Goal: Task Accomplishment & Management: Complete application form

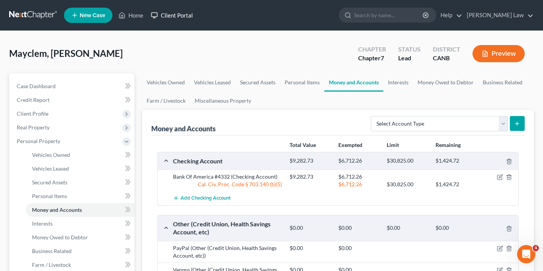
click at [173, 17] on link "Client Portal" at bounding box center [172, 15] width 50 height 14
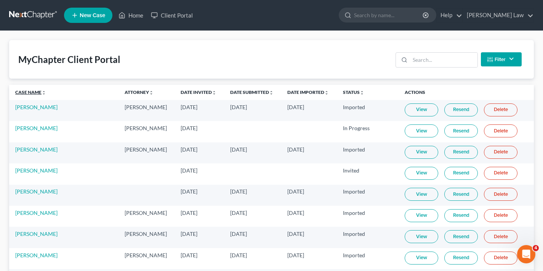
click at [25, 91] on link "Case Name unfold_more expand_more expand_less" at bounding box center [30, 92] width 31 height 6
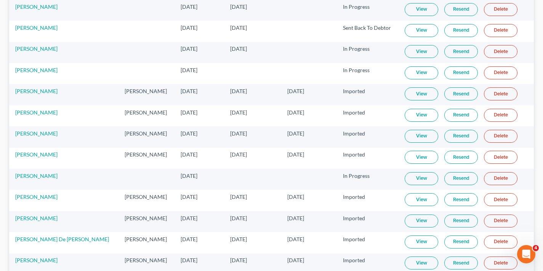
scroll to position [1599, 0]
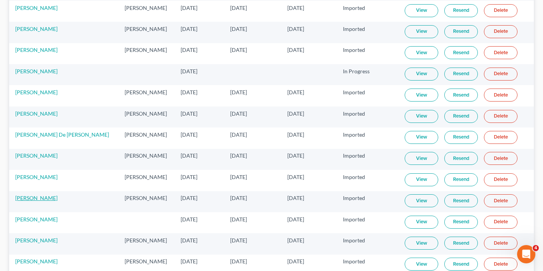
click at [27, 199] on link "[PERSON_NAME]" at bounding box center [36, 197] width 42 height 6
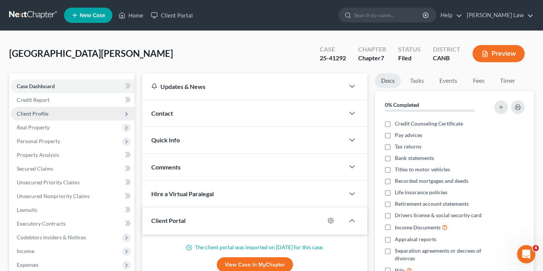
click at [39, 115] on span "Client Profile" at bounding box center [33, 113] width 32 height 6
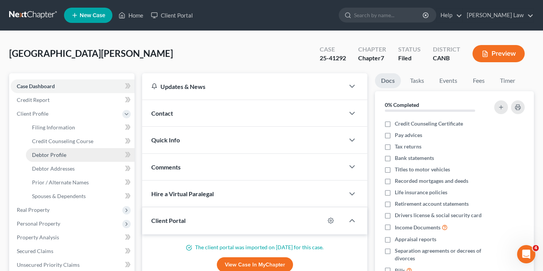
click at [55, 157] on span "Debtor Profile" at bounding box center [49, 154] width 34 height 6
select select "3"
select select "1"
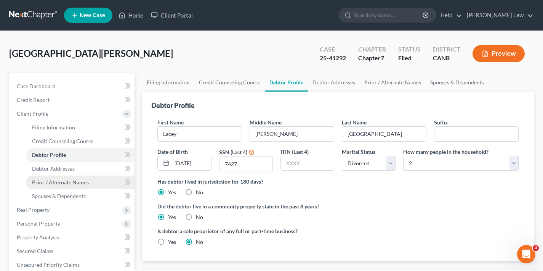
click at [65, 185] on span "Prior / Alternate Names" at bounding box center [60, 182] width 57 height 6
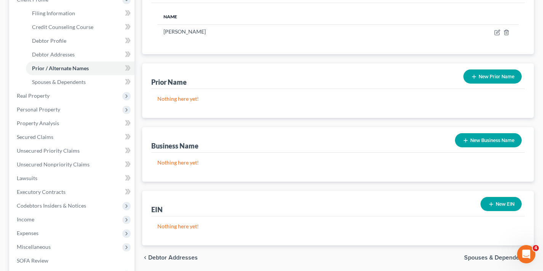
scroll to position [43, 0]
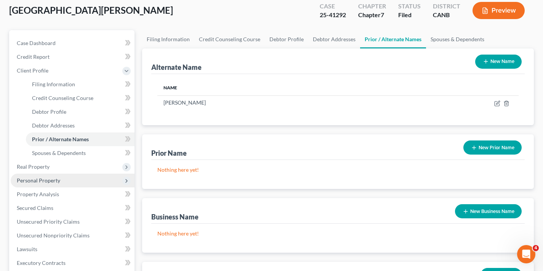
click at [47, 180] on span "Personal Property" at bounding box center [38, 180] width 43 height 6
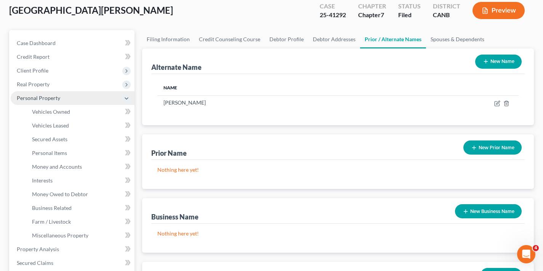
scroll to position [54, 0]
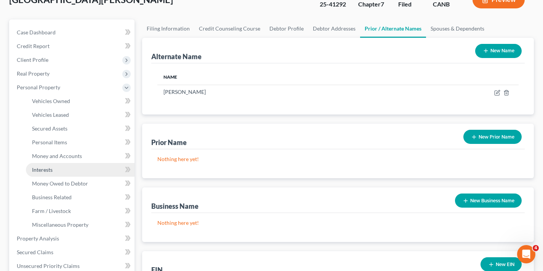
click at [53, 174] on link "Interests" at bounding box center [80, 170] width 109 height 14
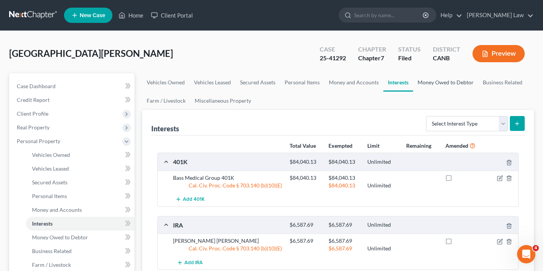
click at [450, 80] on link "Money Owed to Debtor" at bounding box center [445, 82] width 65 height 18
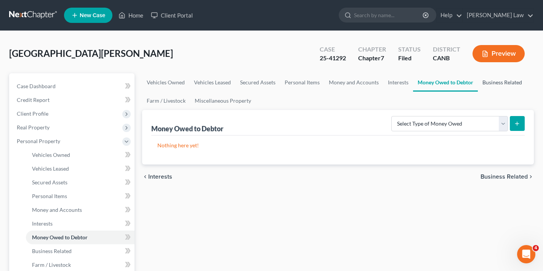
click at [505, 83] on link "Business Related" at bounding box center [502, 82] width 49 height 18
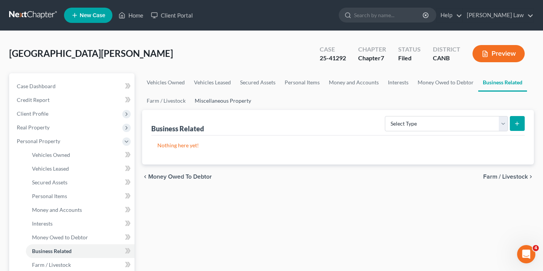
click at [233, 102] on link "Miscellaneous Property" at bounding box center [223, 100] width 66 height 18
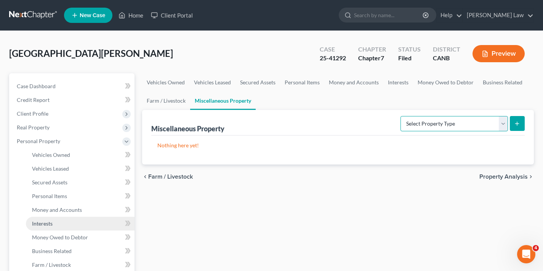
scroll to position [261, 0]
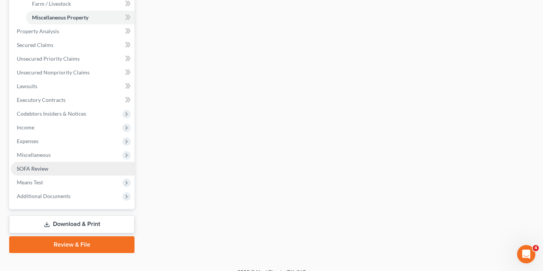
click at [36, 167] on span "SOFA Review" at bounding box center [33, 168] width 32 height 6
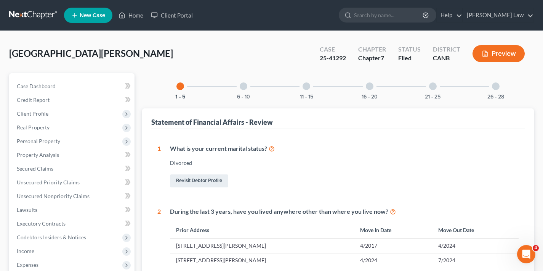
click at [371, 90] on div "16 - 20" at bounding box center [370, 86] width 26 height 26
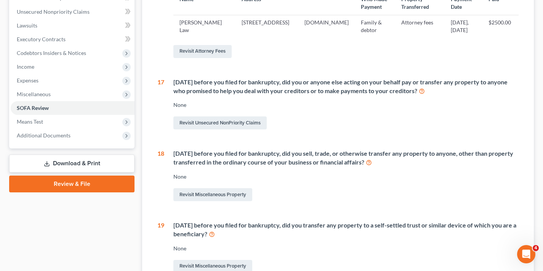
scroll to position [265, 0]
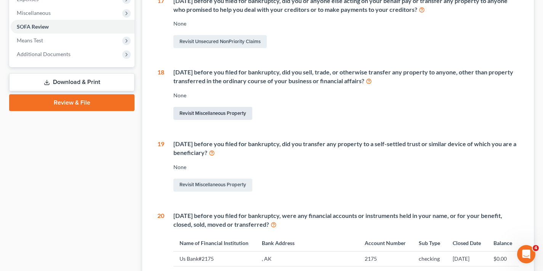
click at [222, 120] on link "Revisit Miscellaneous Property" at bounding box center [212, 113] width 79 height 13
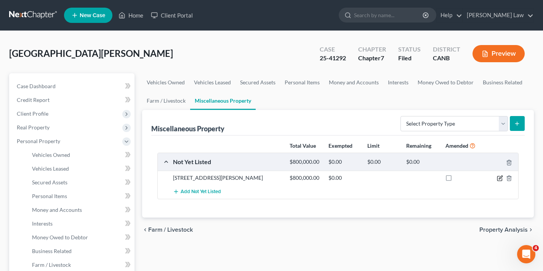
click at [499, 178] on icon "button" at bounding box center [500, 176] width 3 height 3
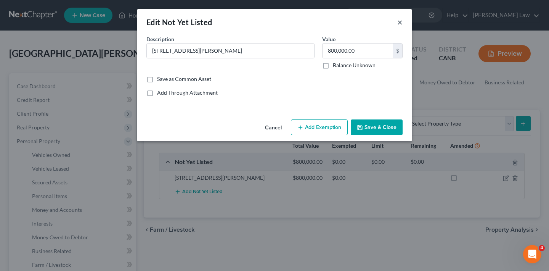
click at [399, 22] on button "×" at bounding box center [399, 22] width 5 height 9
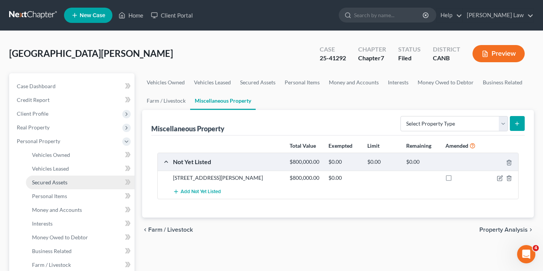
click at [49, 182] on span "Secured Assets" at bounding box center [49, 182] width 35 height 6
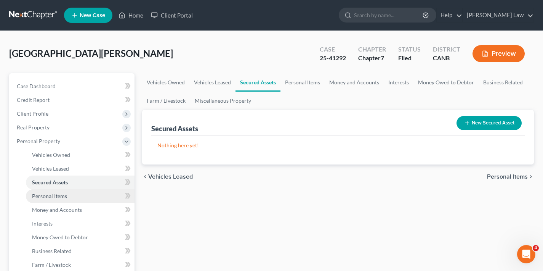
scroll to position [25, 0]
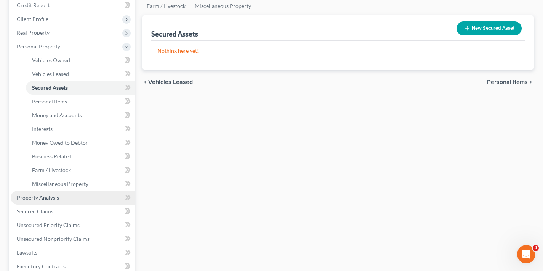
click at [61, 196] on link "Property Analysis" at bounding box center [73, 198] width 124 height 14
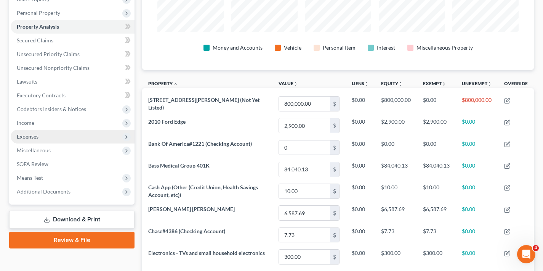
scroll to position [77, 0]
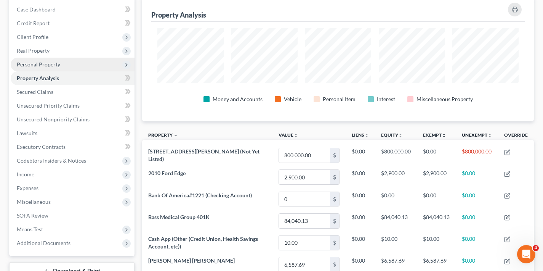
click at [54, 66] on span "Personal Property" at bounding box center [38, 64] width 43 height 6
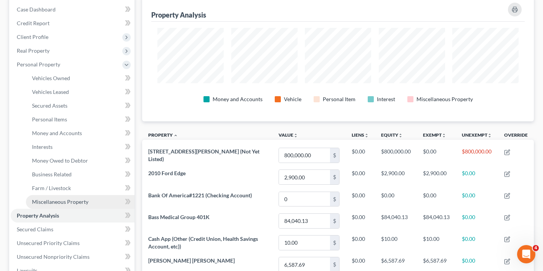
click at [53, 203] on span "Miscellaneous Property" at bounding box center [60, 201] width 56 height 6
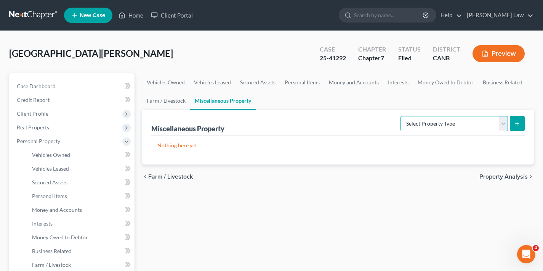
select select "transferred"
click at [520, 126] on icon "submit" at bounding box center [517, 123] width 6 height 6
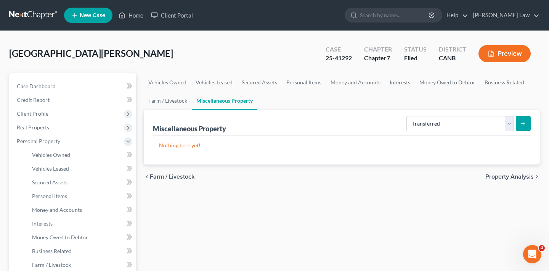
select select "Ordinary ([DATE])"
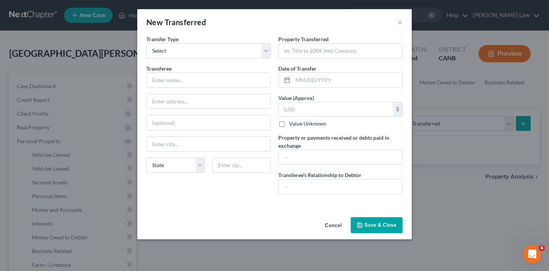
click at [441, 192] on div "New Transferred × An exemption set must first be selected from the Filing Infor…" at bounding box center [274, 135] width 549 height 271
click at [400, 23] on button "×" at bounding box center [399, 22] width 5 height 9
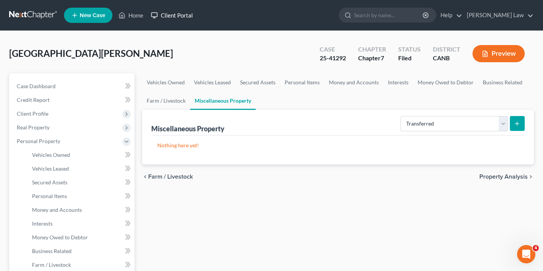
click at [177, 14] on link "Client Portal" at bounding box center [172, 15] width 50 height 14
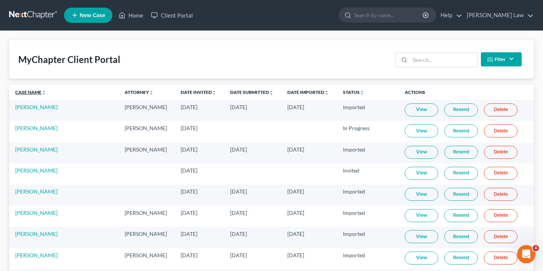
click at [27, 93] on link "Case Name unfold_more expand_more expand_less" at bounding box center [30, 92] width 31 height 6
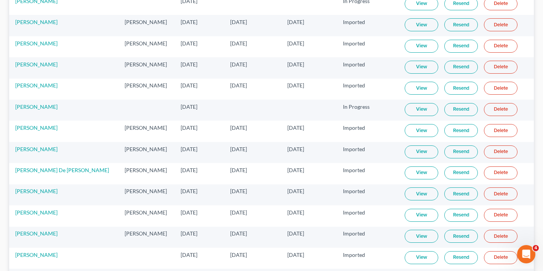
scroll to position [1651, 0]
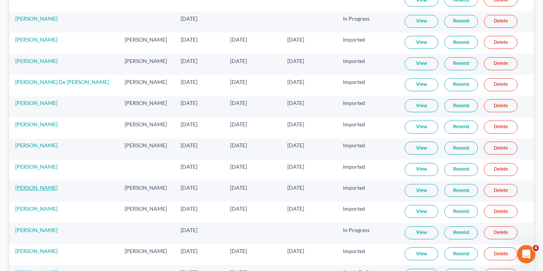
click at [35, 189] on link "[PERSON_NAME]" at bounding box center [36, 187] width 42 height 6
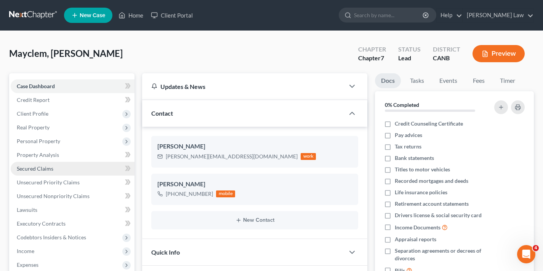
scroll to position [63, 0]
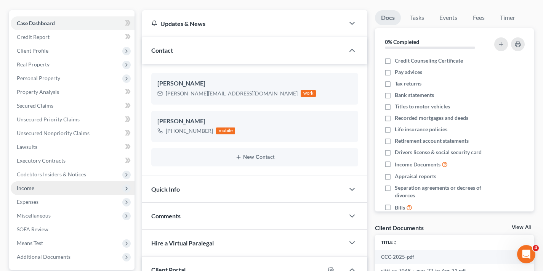
click at [39, 189] on span "Income" at bounding box center [73, 188] width 124 height 14
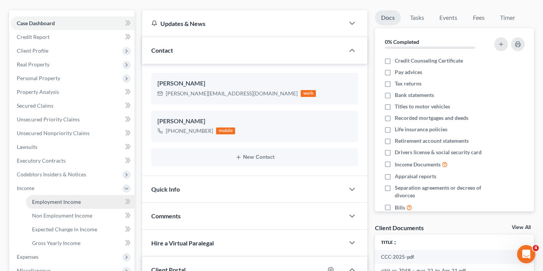
click at [55, 202] on span "Employment Income" at bounding box center [56, 201] width 49 height 6
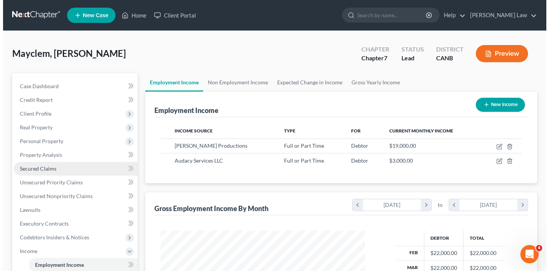
scroll to position [136, 220]
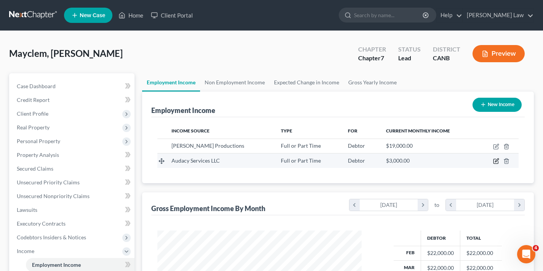
click at [494, 161] on icon "button" at bounding box center [496, 161] width 6 height 6
select select "0"
select select "4"
select select "0"
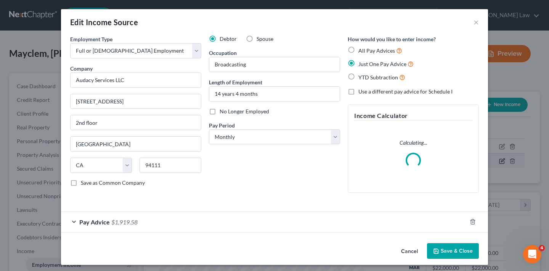
scroll to position [136, 222]
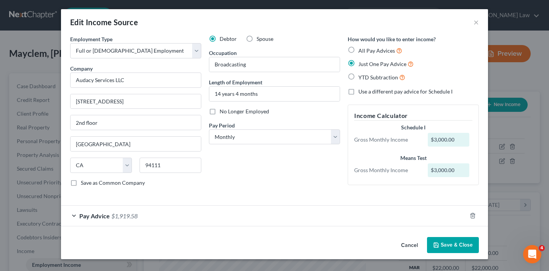
click at [74, 215] on div "Pay Advice $1,919.58" at bounding box center [264, 215] width 406 height 20
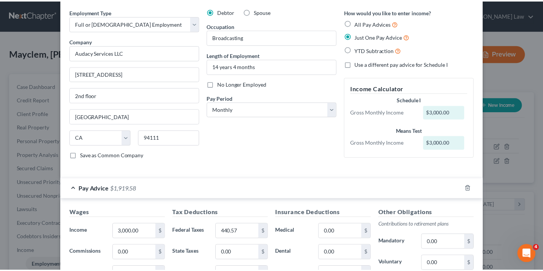
scroll to position [0, 0]
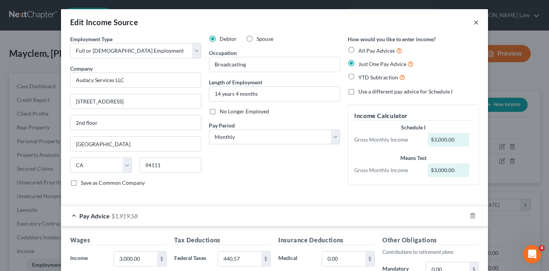
click at [474, 22] on button "×" at bounding box center [475, 22] width 5 height 9
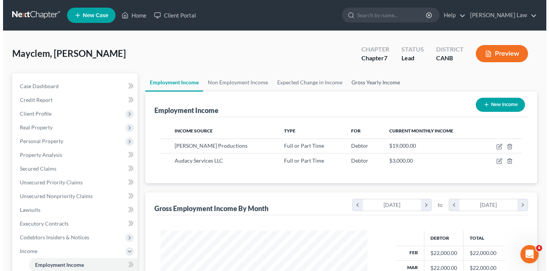
scroll to position [381079, 380996]
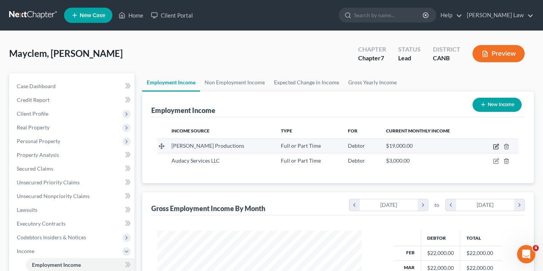
click at [495, 146] on icon "button" at bounding box center [496, 146] width 6 height 6
select select "0"
select select "4"
select select "0"
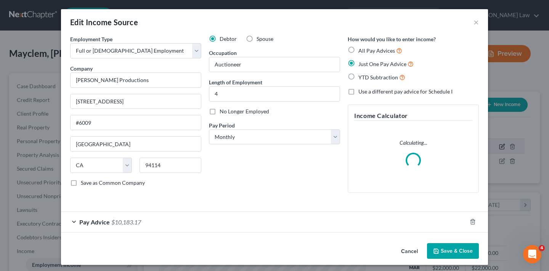
scroll to position [136, 222]
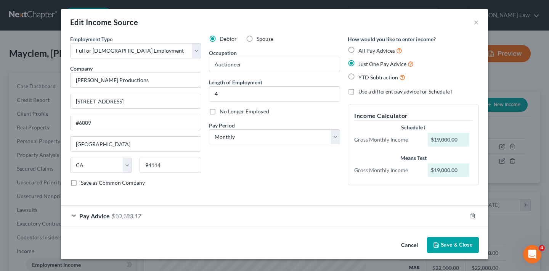
click at [71, 220] on div "Pay Advice $10,183.17" at bounding box center [264, 215] width 406 height 20
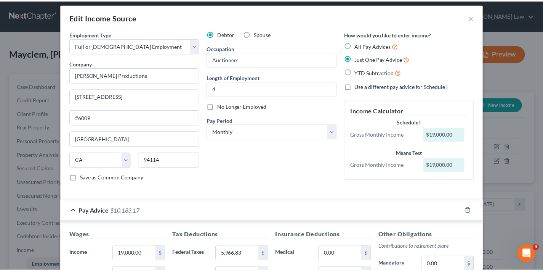
scroll to position [0, 0]
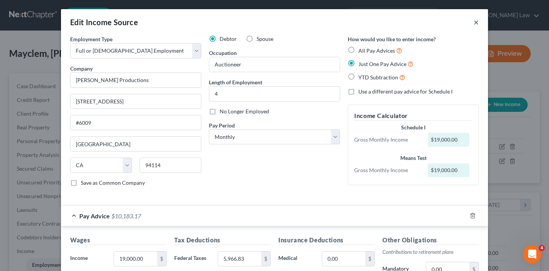
click at [474, 22] on button "×" at bounding box center [475, 22] width 5 height 9
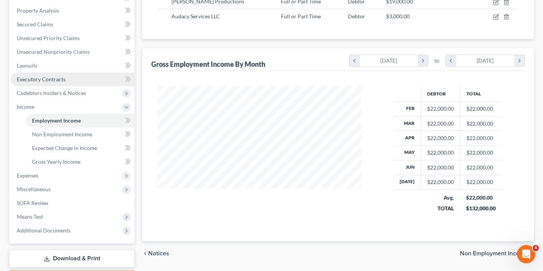
scroll to position [189, 0]
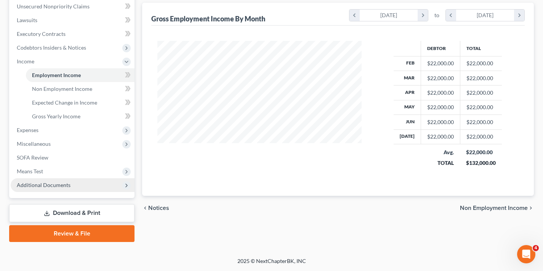
click at [126, 185] on icon at bounding box center [127, 185] width 6 height 6
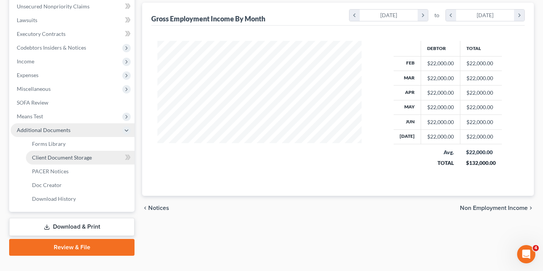
click at [93, 159] on link "Client Document Storage" at bounding box center [80, 158] width 109 height 14
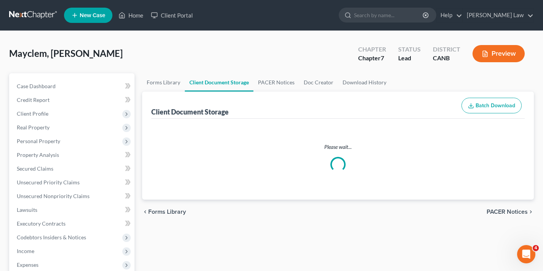
select select "0"
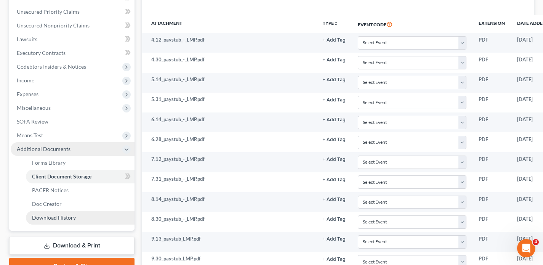
scroll to position [106, 0]
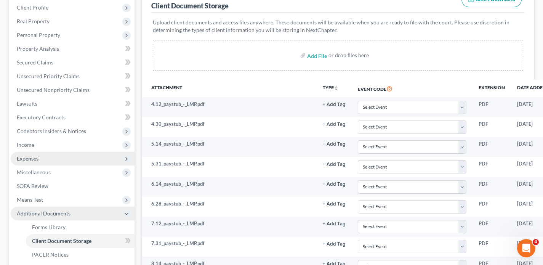
click at [61, 160] on span "Expenses" at bounding box center [73, 159] width 124 height 14
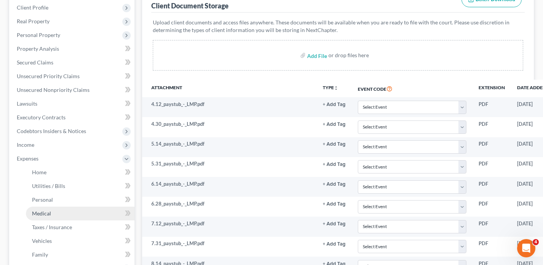
scroll to position [165, 0]
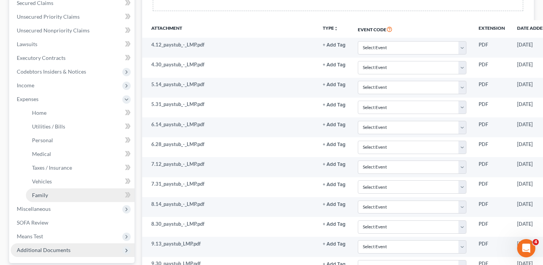
click at [73, 196] on link "Family" at bounding box center [80, 195] width 109 height 14
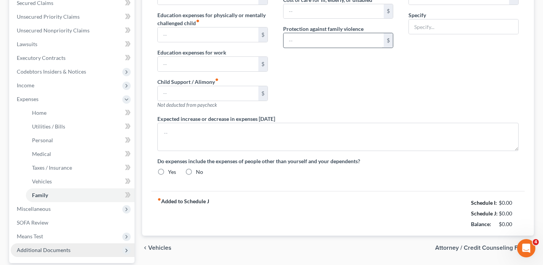
type input "0.00"
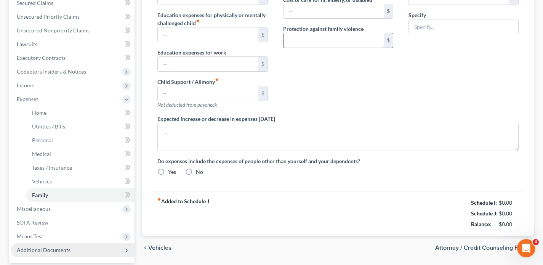
type input "0.00"
type input "35.00"
type input "0.00"
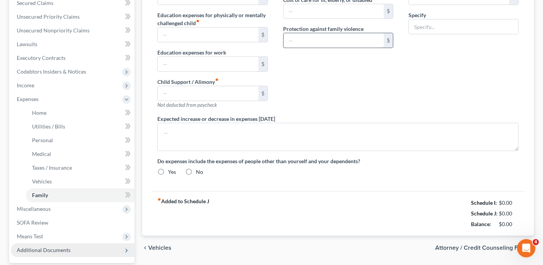
radio input "true"
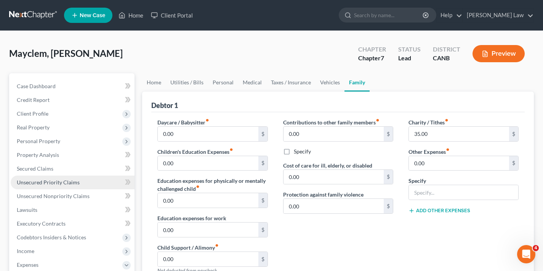
click at [46, 181] on span "Unsecured Priority Claims" at bounding box center [48, 182] width 63 height 6
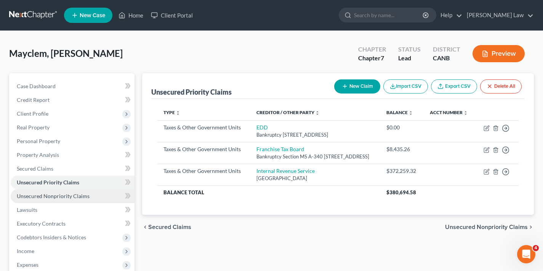
click at [63, 196] on span "Unsecured Nonpriority Claims" at bounding box center [53, 196] width 73 height 6
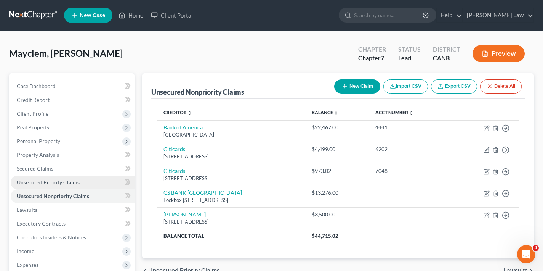
click at [62, 183] on span "Unsecured Priority Claims" at bounding box center [48, 182] width 63 height 6
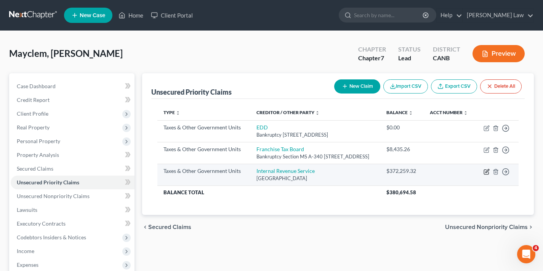
click at [487, 175] on icon "button" at bounding box center [487, 171] width 6 height 6
select select "0"
select select "39"
select select "0"
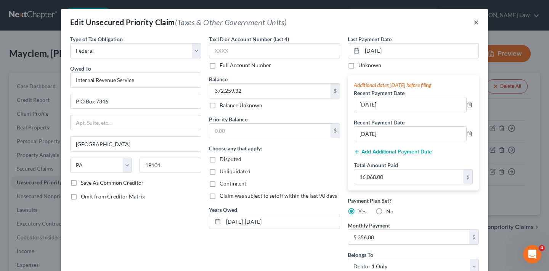
click at [474, 22] on button "×" at bounding box center [475, 22] width 5 height 9
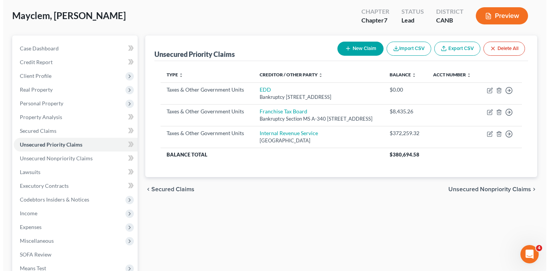
scroll to position [66, 0]
